Goal: Task Accomplishment & Management: Use online tool/utility

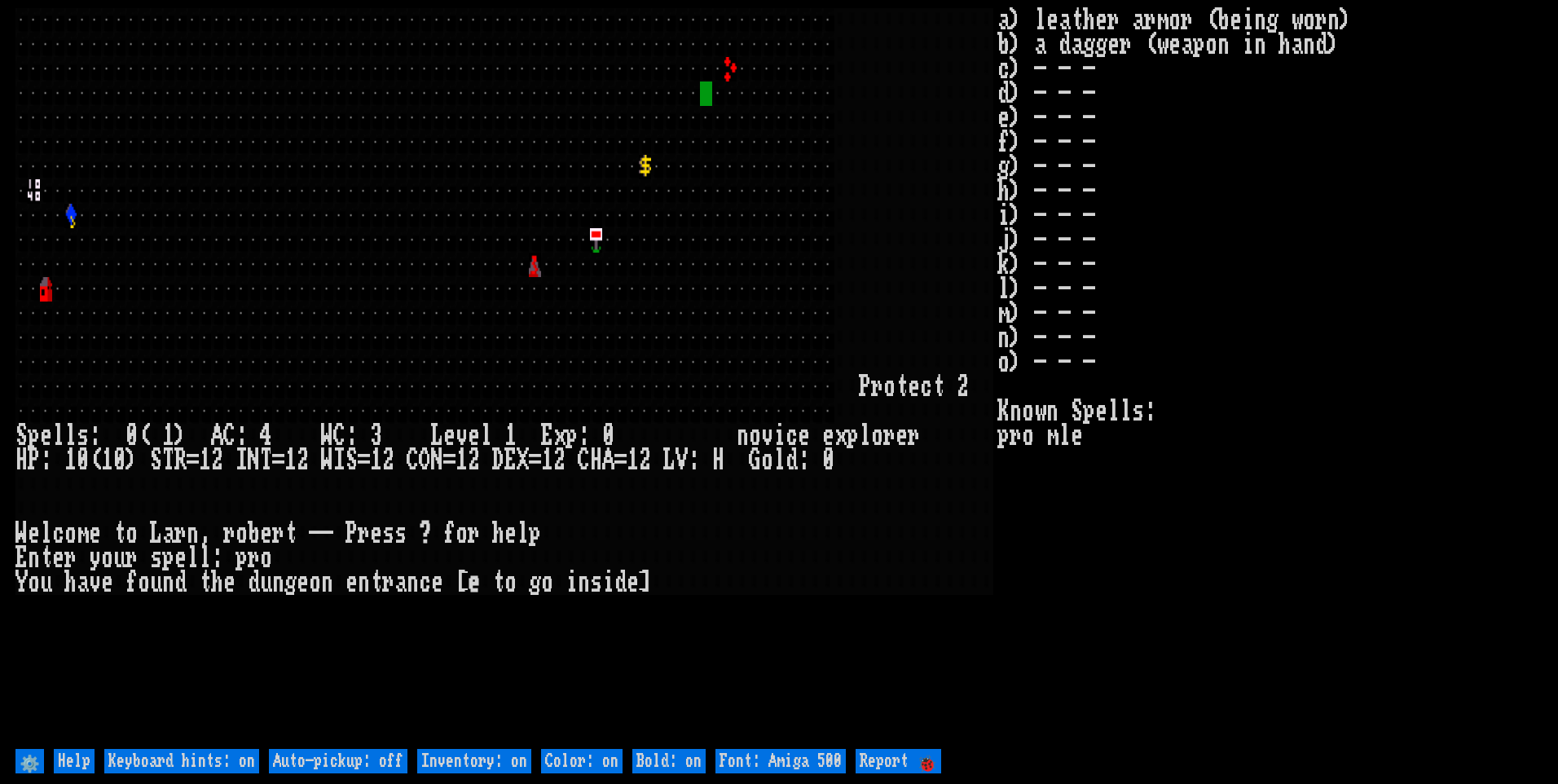
click at [374, 769] on off "Auto-pickup: off" at bounding box center [338, 760] width 139 height 25
type off "Auto-pickup: on"
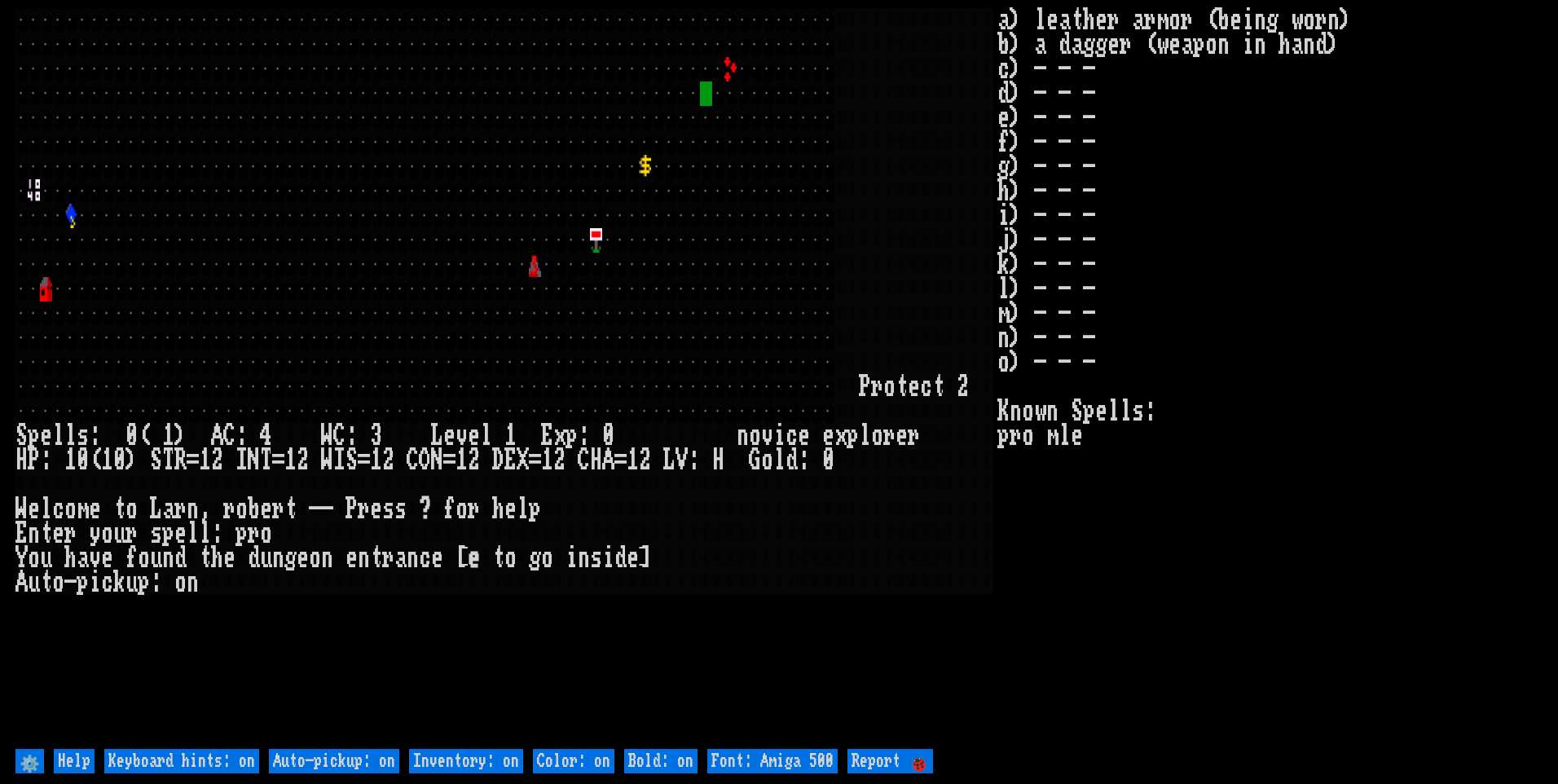
click at [449, 754] on on "Inventory: on" at bounding box center [466, 760] width 114 height 25
type on "Inventory: off"
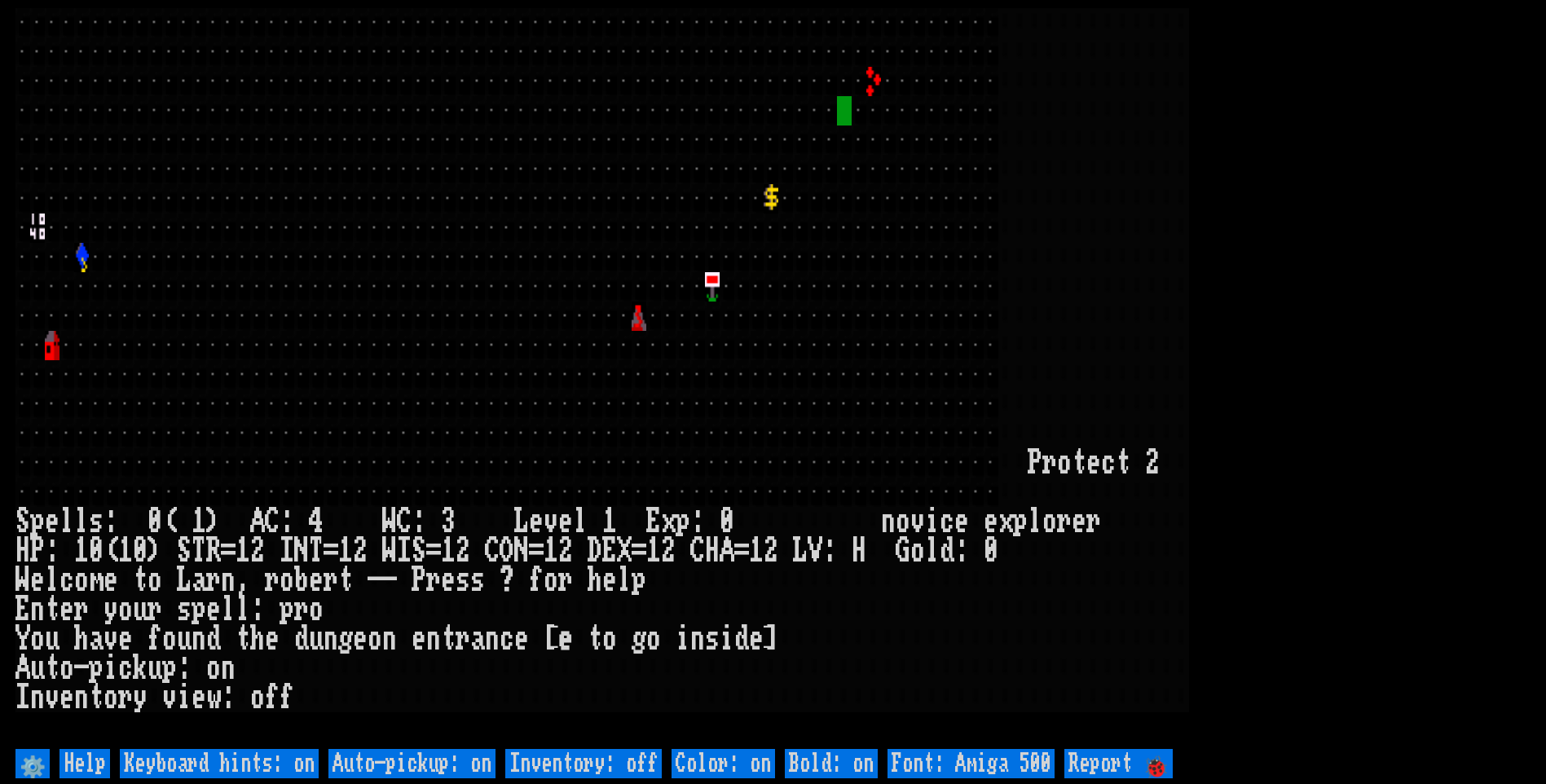
click at [995, 770] on 500 "Font: Amiga 500" at bounding box center [972, 763] width 168 height 30
type 500 "Font: Amiga 1200"
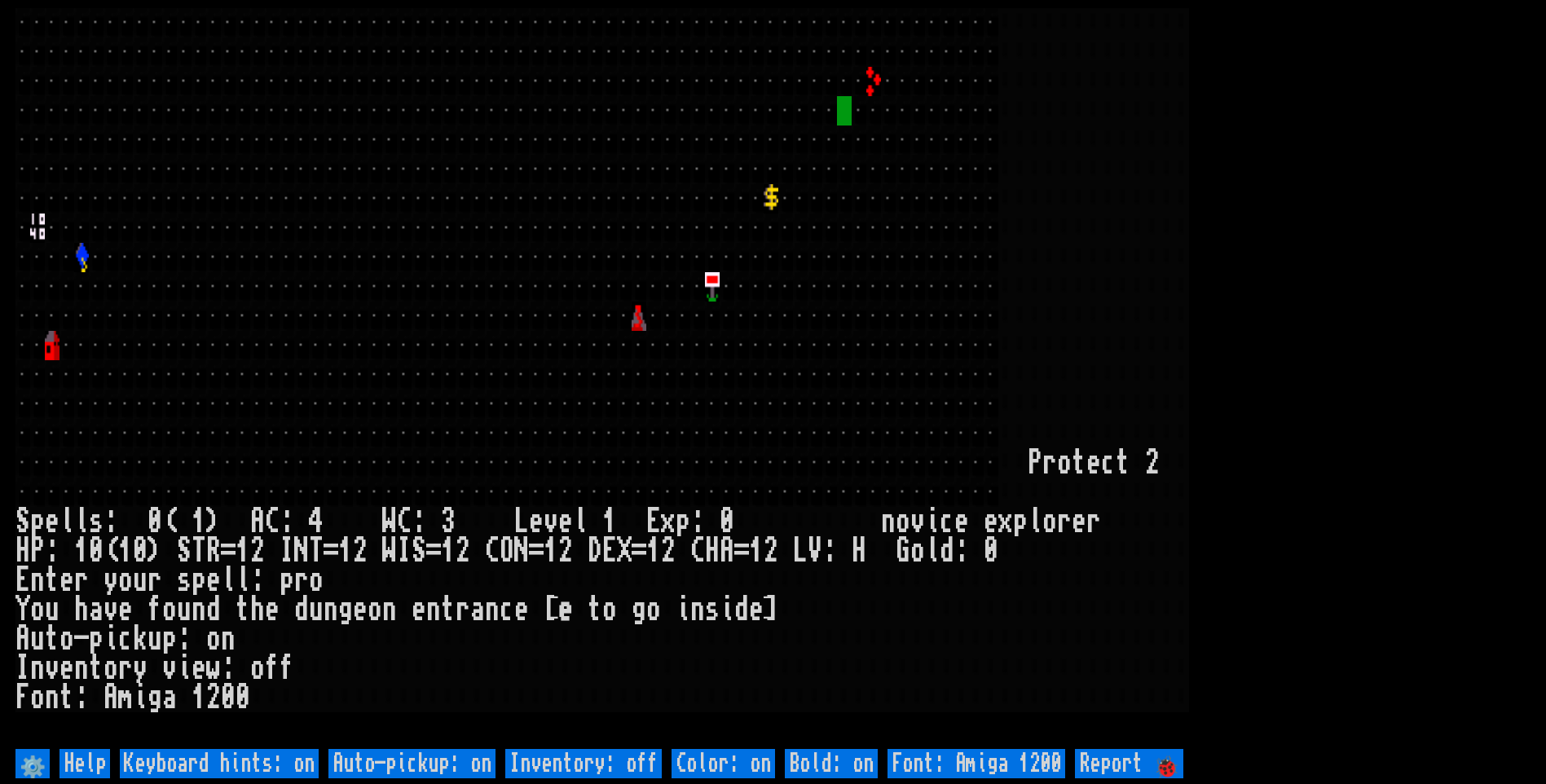
click at [1351, 186] on larn at bounding box center [773, 376] width 1515 height 737
